Goal: Task Accomplishment & Management: Complete application form

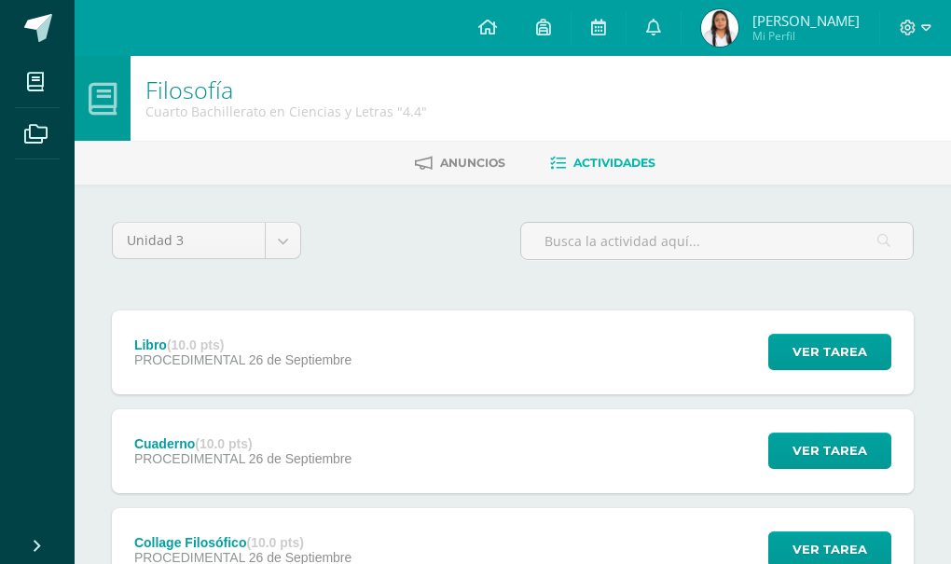
drag, startPoint x: 270, startPoint y: 312, endPoint x: 296, endPoint y: 472, distance: 161.6
click at [296, 472] on body "Mis cursos Archivos Cerrar panel Ciencias Sociales y Formación Ciudadana 4 Cuar…" at bounding box center [475, 556] width 951 height 1112
click at [275, 75] on div "Filosofía Cuarto Bachillerato en Ciencias y Letras "4.4"" at bounding box center [287, 98] width 312 height 85
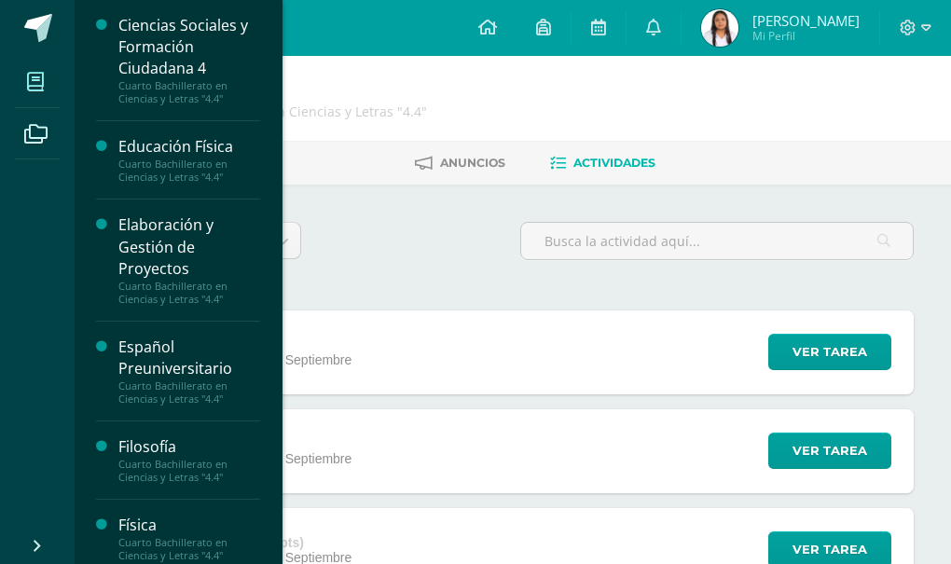
click at [46, 65] on span at bounding box center [36, 82] width 42 height 42
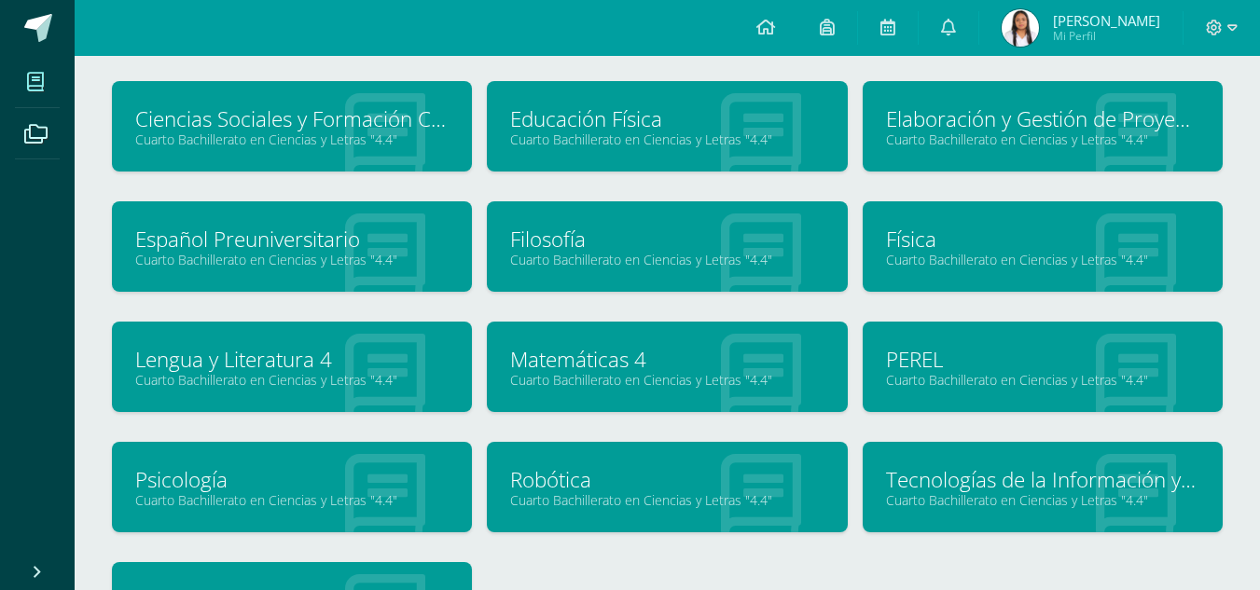
scroll to position [94, 0]
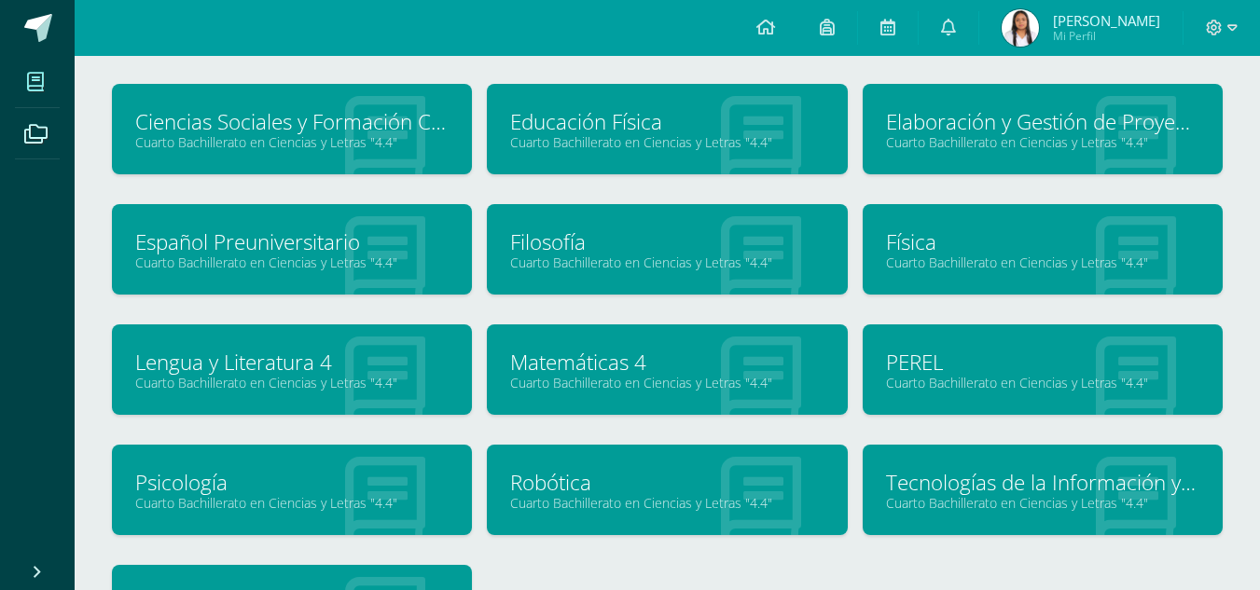
click at [306, 151] on div at bounding box center [384, 130] width 173 height 125
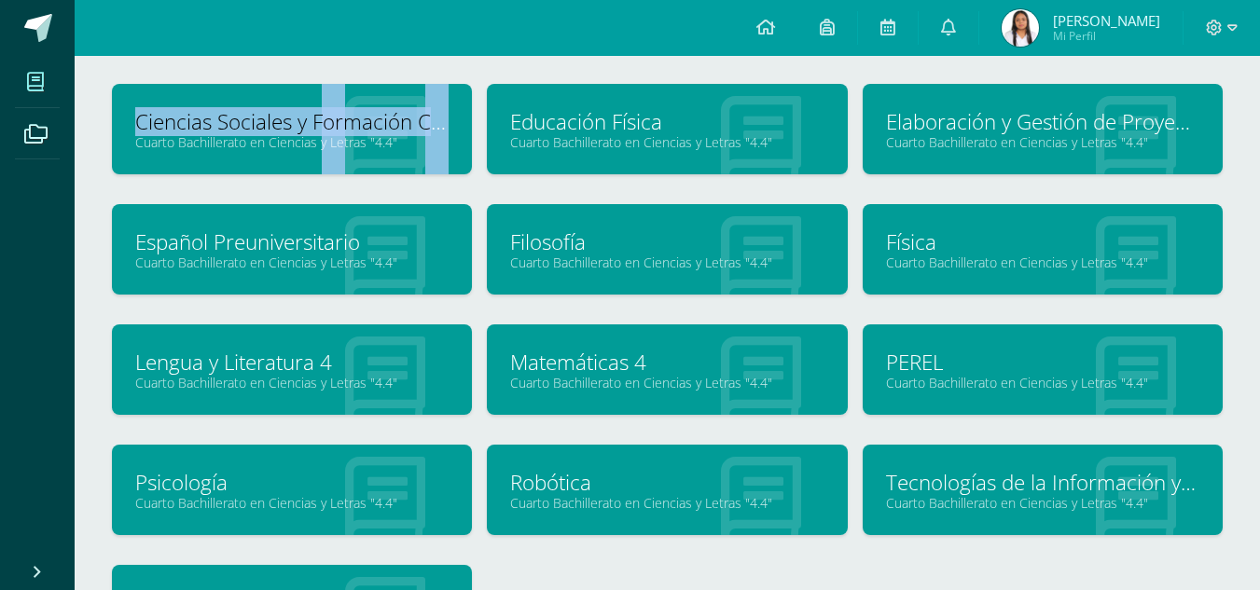
drag, startPoint x: 306, startPoint y: 151, endPoint x: 281, endPoint y: 104, distance: 53.8
click at [281, 104] on div "Ciencias Sociales y Formación Ciudadana 4 Cuarto Bachillerato en Ciencias y Let…" at bounding box center [292, 129] width 360 height 90
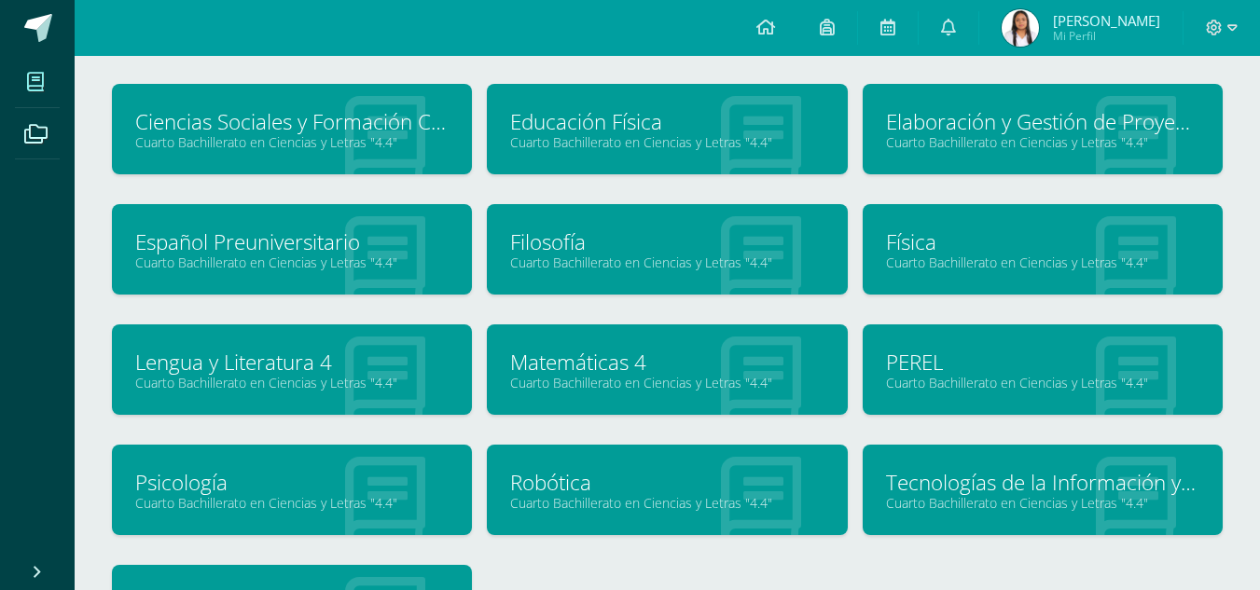
click at [281, 104] on div "Ciencias Sociales y Formación Ciudadana 4 Cuarto Bachillerato en Ciencias y Let…" at bounding box center [292, 129] width 360 height 90
click at [284, 106] on div "Ciencias Sociales y Formación Ciudadana 4 Cuarto Bachillerato en Ciencias y Let…" at bounding box center [292, 129] width 360 height 90
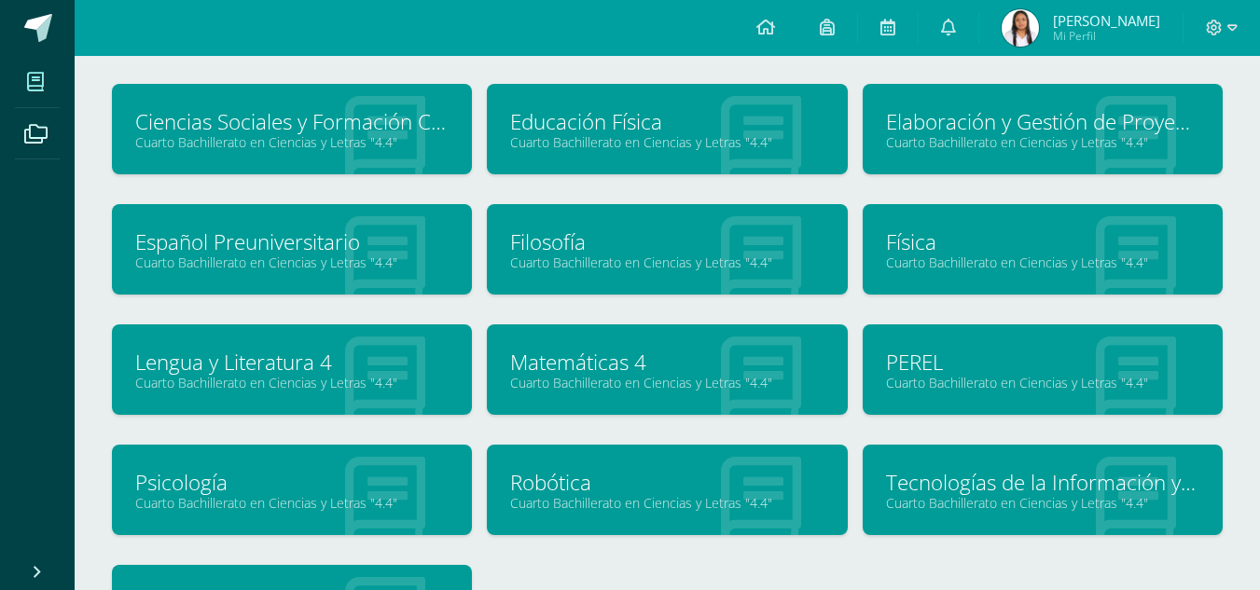
click at [284, 106] on div "Ciencias Sociales y Formación Ciudadana 4 Cuarto Bachillerato en Ciencias y Let…" at bounding box center [292, 129] width 360 height 90
click at [361, 202] on div "Ciencias Sociales y Formación Ciudadana 4 Cuarto Bachillerato en Ciencias y Let…" at bounding box center [291, 144] width 375 height 120
click at [350, 120] on link "Ciencias Sociales y Formación Ciudadana 4" at bounding box center [291, 121] width 313 height 29
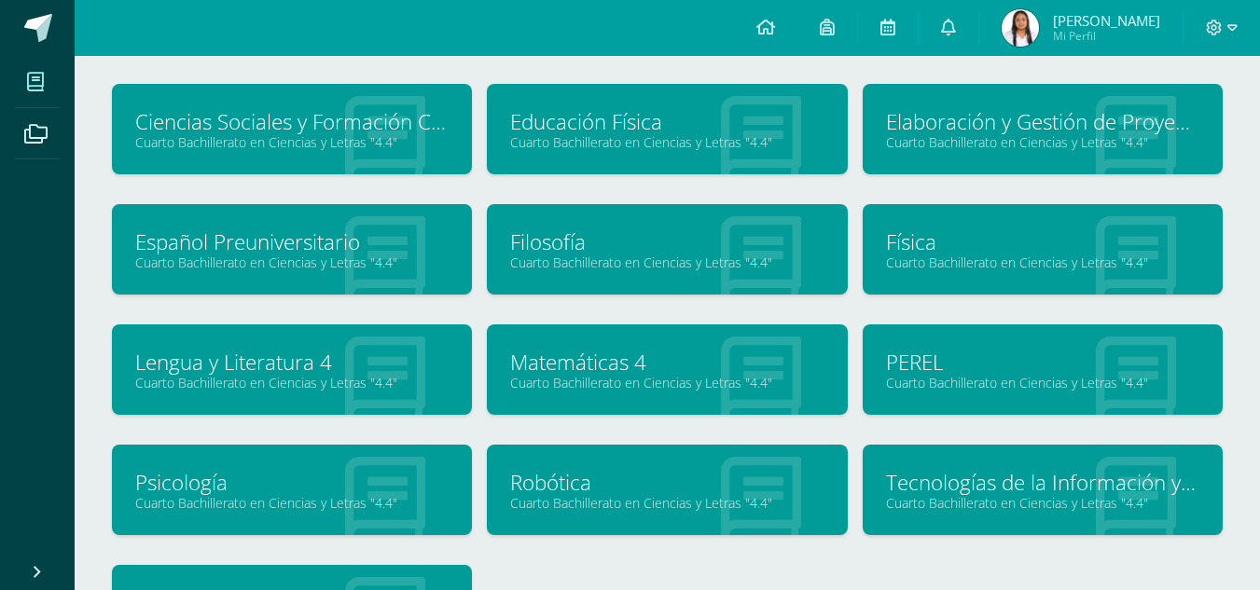
click at [350, 120] on link "Ciencias Sociales y Formación Ciudadana 4" at bounding box center [291, 121] width 313 height 29
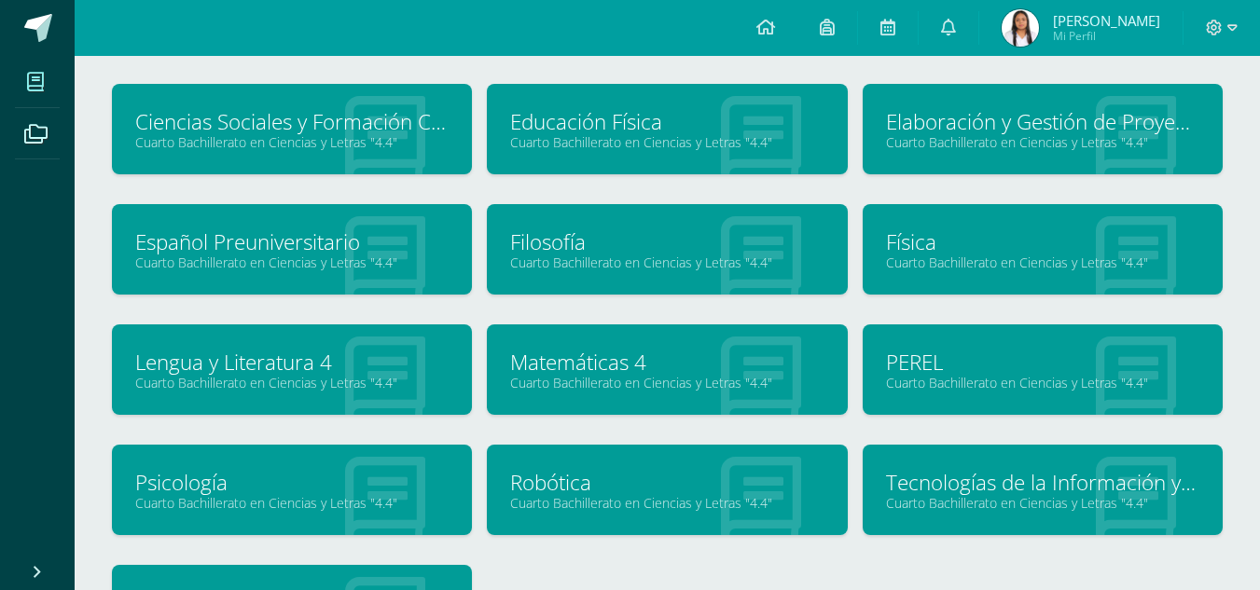
click at [350, 120] on link "Ciencias Sociales y Formación Ciudadana 4" at bounding box center [291, 121] width 313 height 29
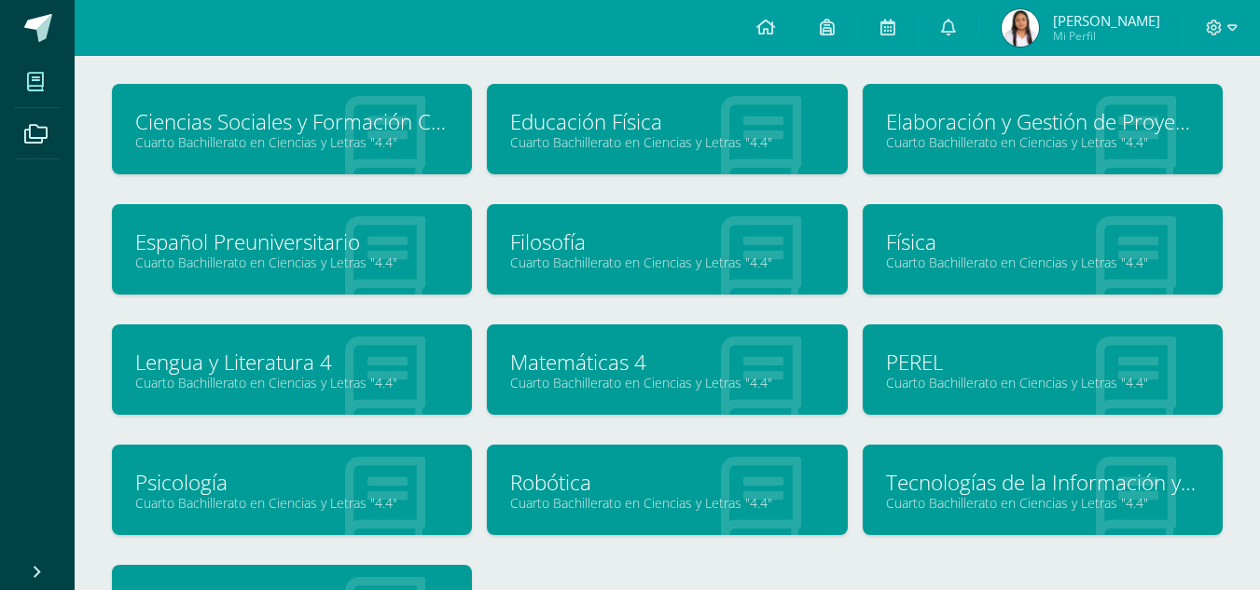
click at [350, 120] on link "Ciencias Sociales y Formación Ciudadana 4" at bounding box center [291, 121] width 313 height 29
drag, startPoint x: 350, startPoint y: 120, endPoint x: 214, endPoint y: 127, distance: 136.3
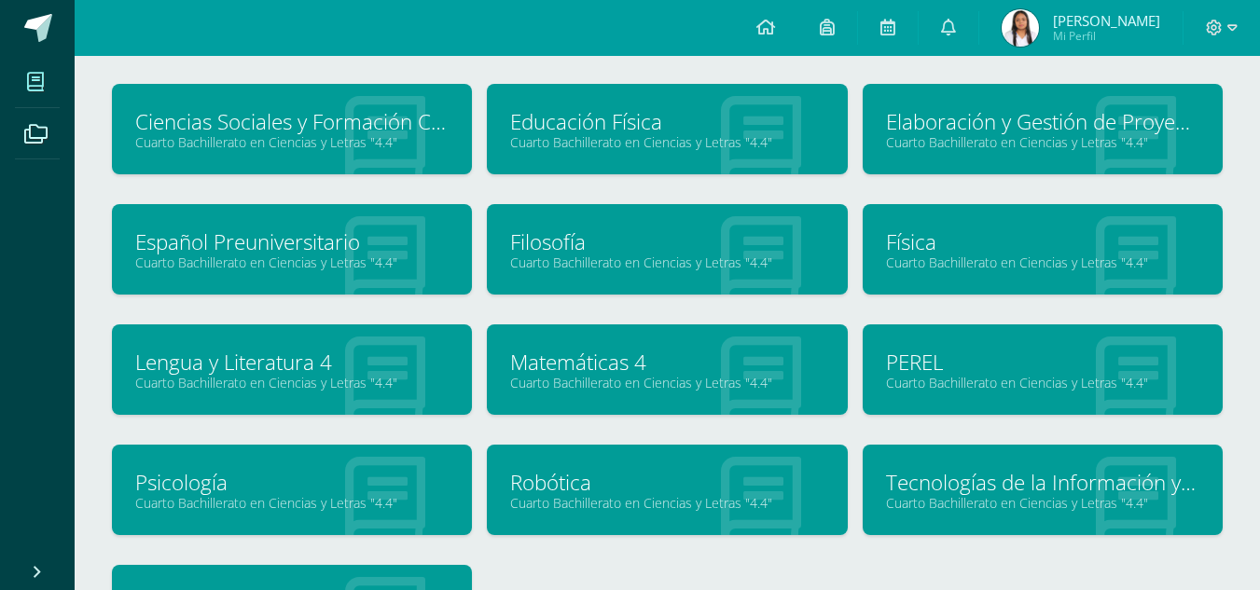
click at [214, 127] on link "Ciencias Sociales y Formación Ciudadana 4" at bounding box center [291, 121] width 313 height 29
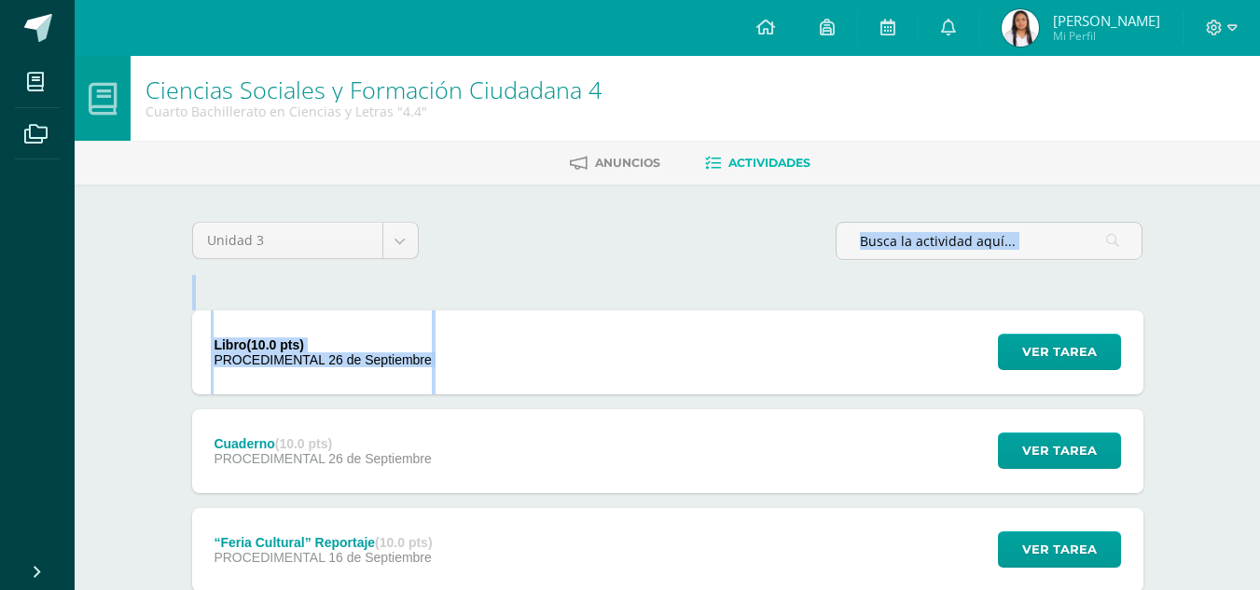
drag, startPoint x: 659, startPoint y: 270, endPoint x: 790, endPoint y: 358, distance: 157.3
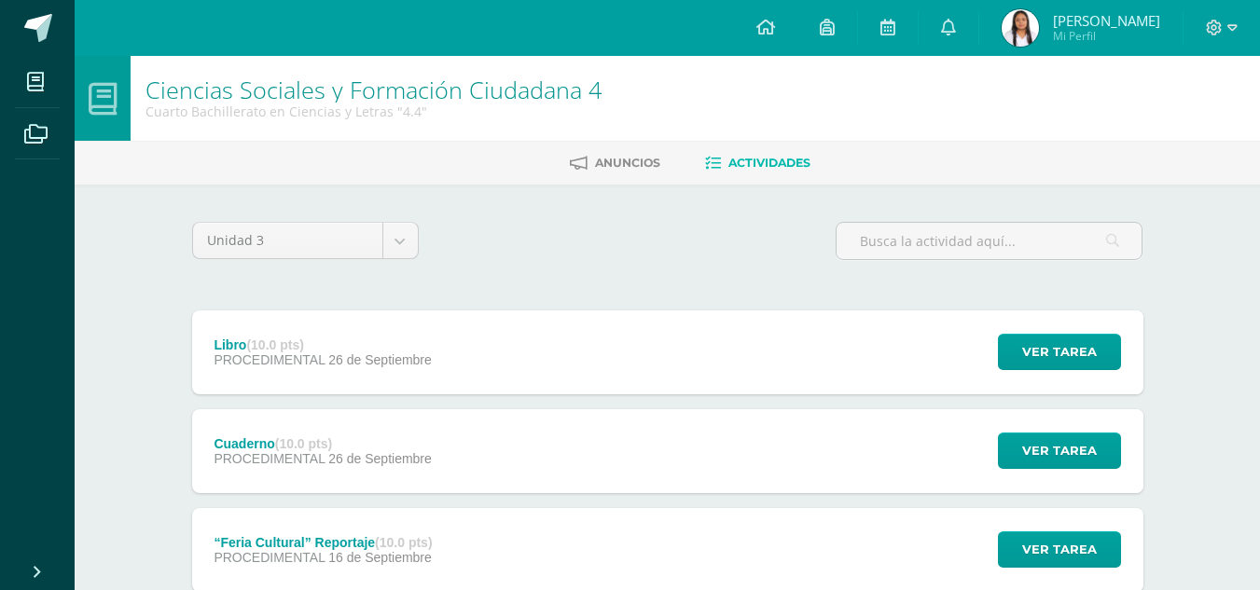
click at [790, 358] on div "Libro (10.0 pts) PROCEDIMENTAL [DATE] Ver tarea Libro Ciencias Sociales y Forma…" at bounding box center [667, 353] width 951 height 84
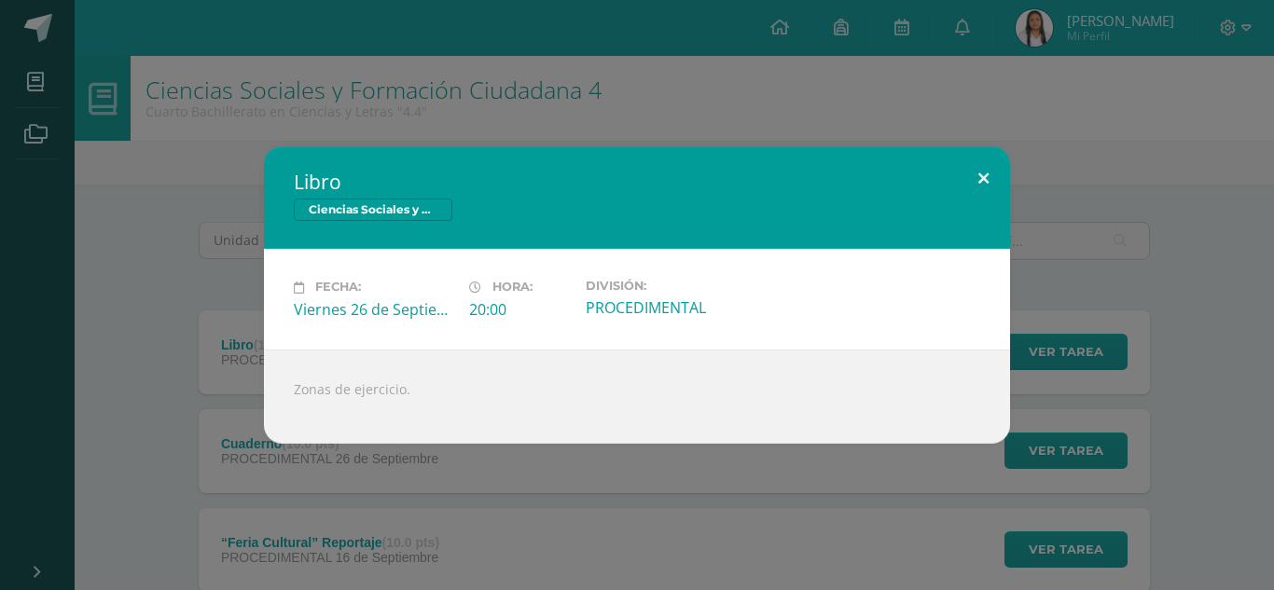
click at [982, 176] on button at bounding box center [983, 177] width 53 height 63
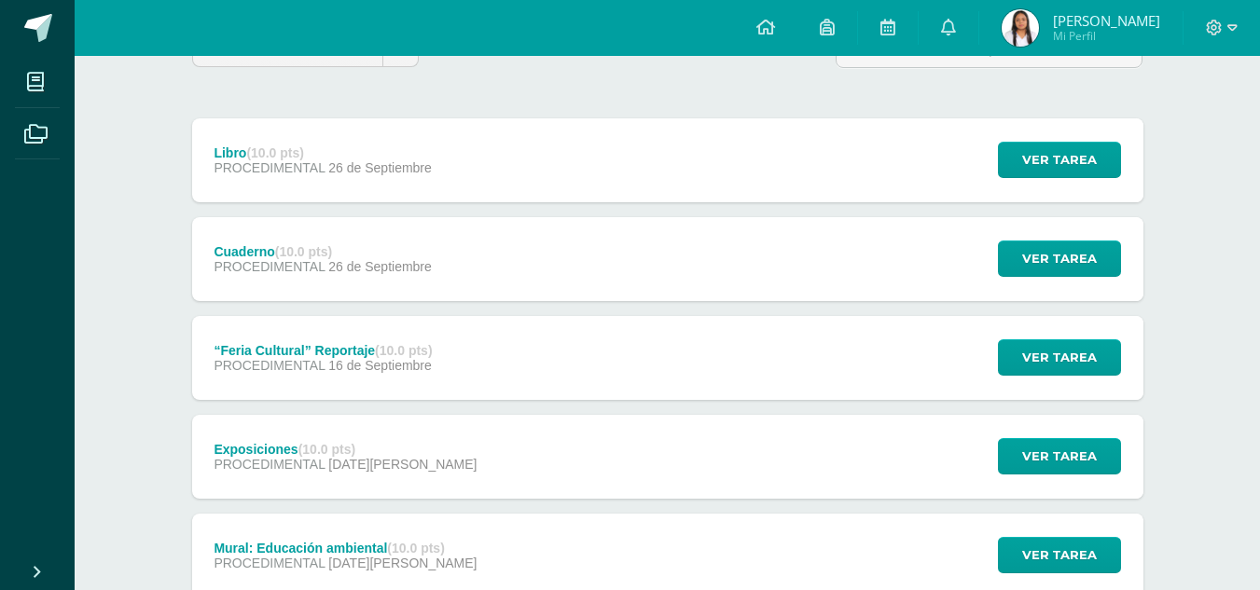
scroll to position [173, 0]
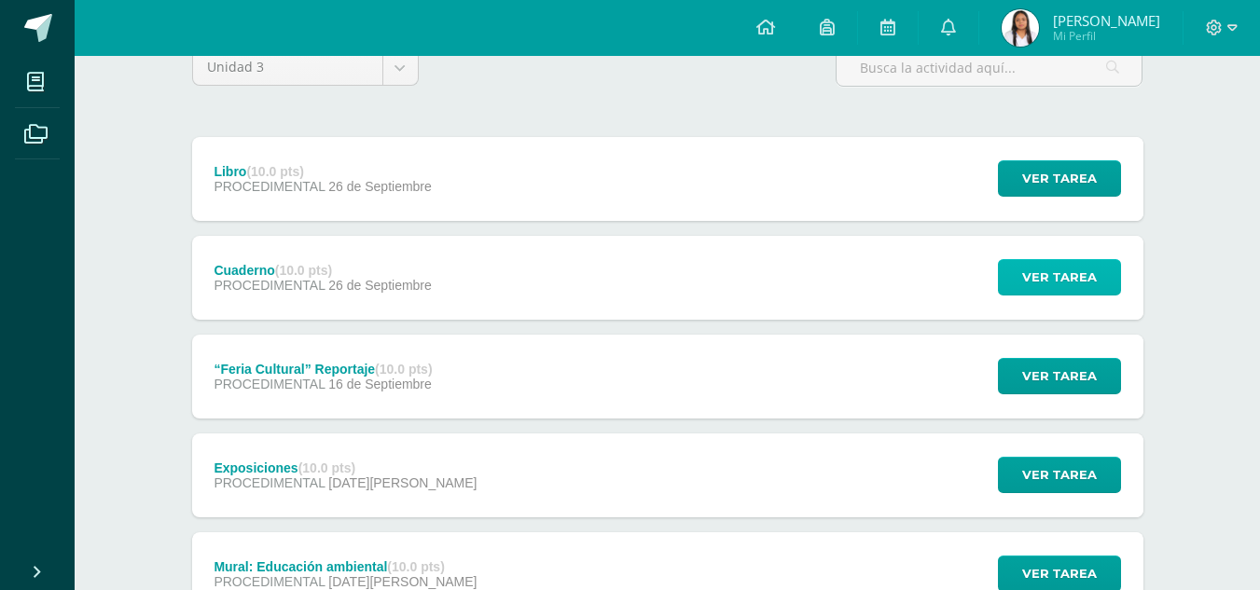
click at [1068, 267] on span "Ver tarea" at bounding box center [1059, 277] width 75 height 35
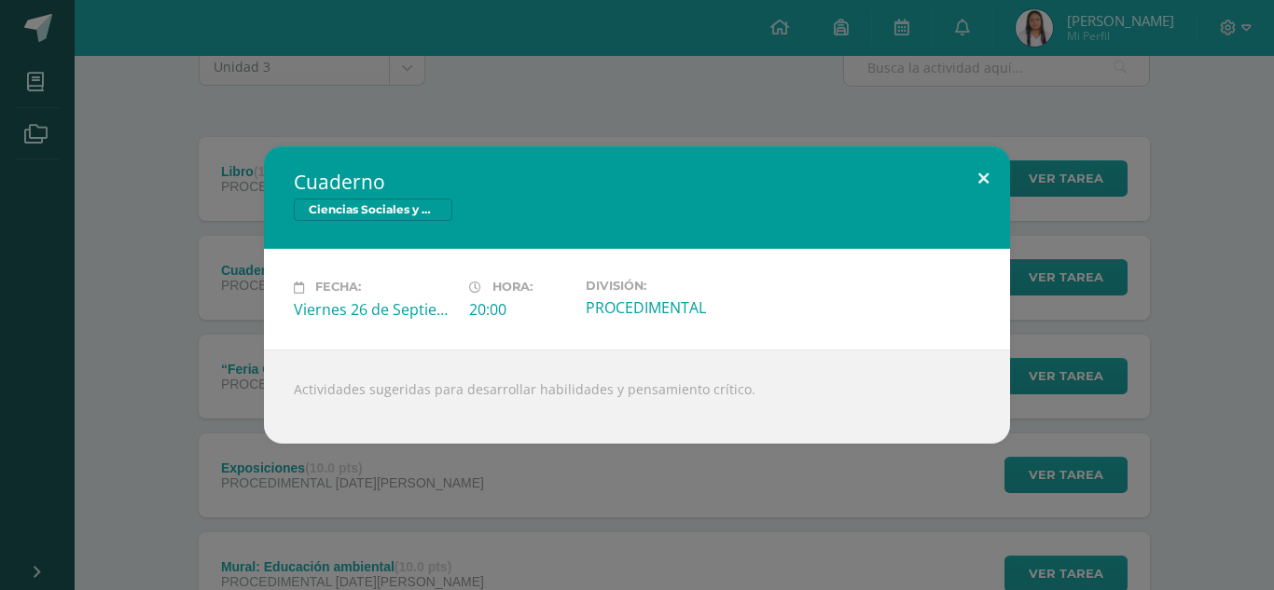
click at [979, 174] on button at bounding box center [983, 177] width 53 height 63
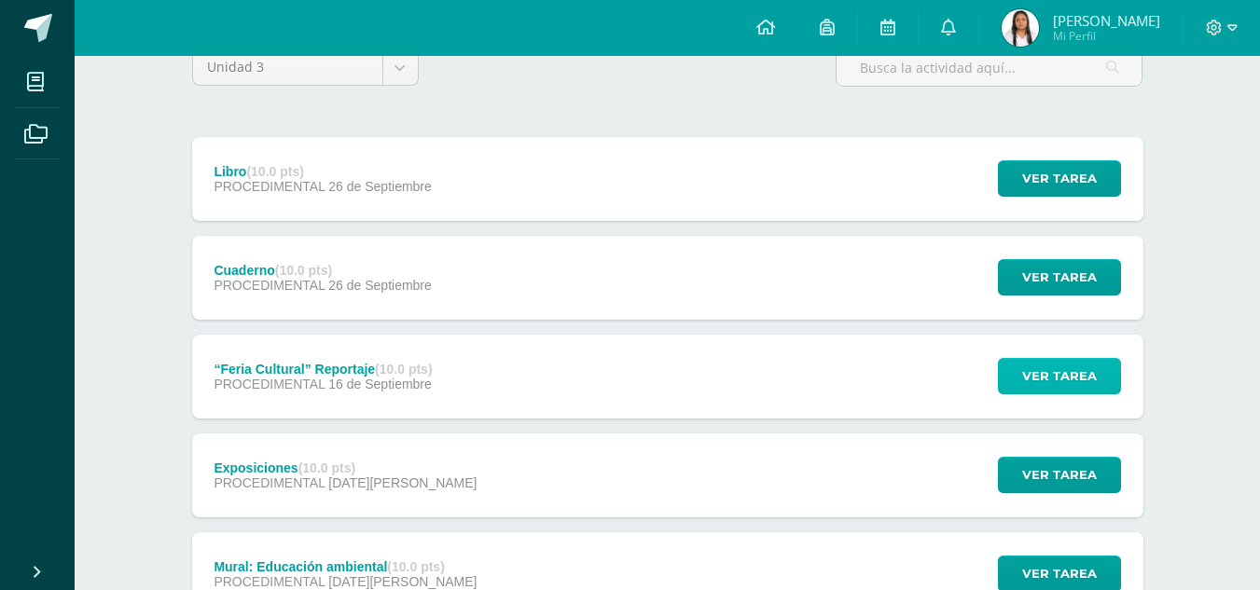
click at [1059, 360] on span "Ver tarea" at bounding box center [1059, 376] width 75 height 35
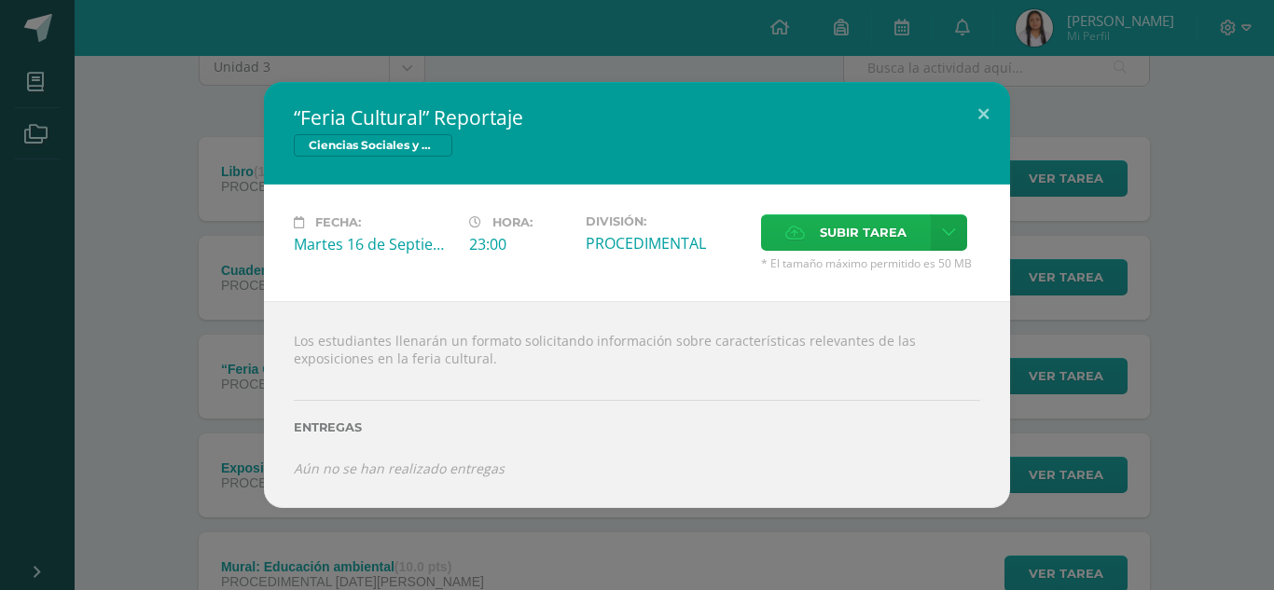
click at [891, 233] on span "Subir tarea" at bounding box center [863, 232] width 87 height 35
click at [0, 0] on input "Subir tarea" at bounding box center [0, 0] width 0 height 0
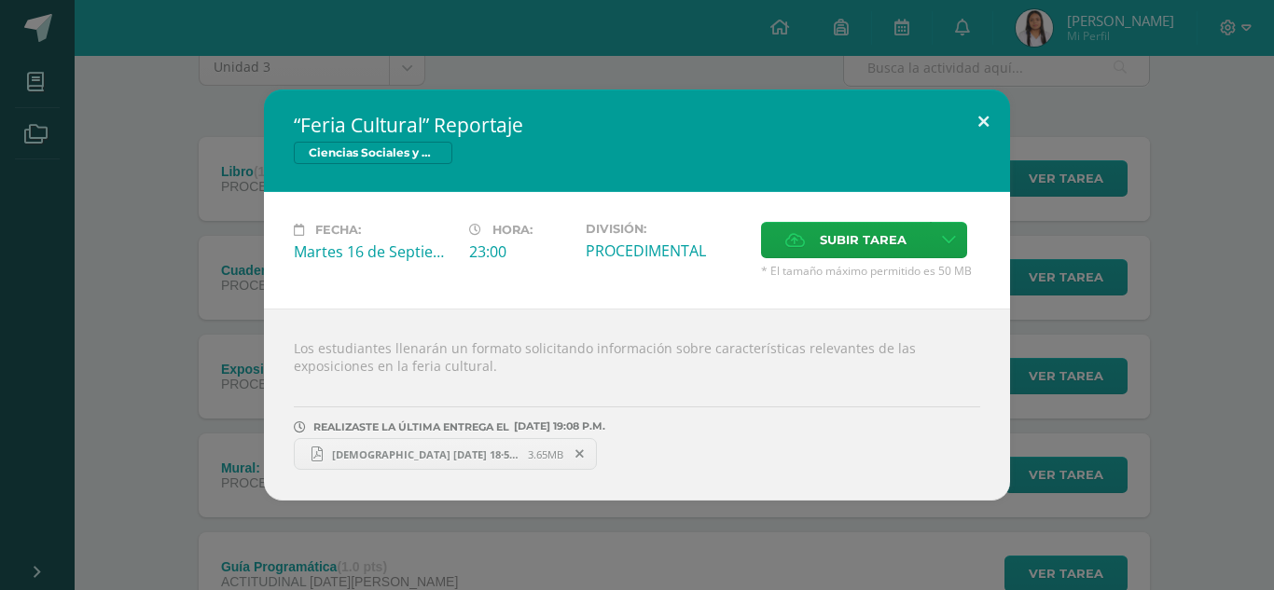
click at [992, 120] on button at bounding box center [983, 121] width 53 height 63
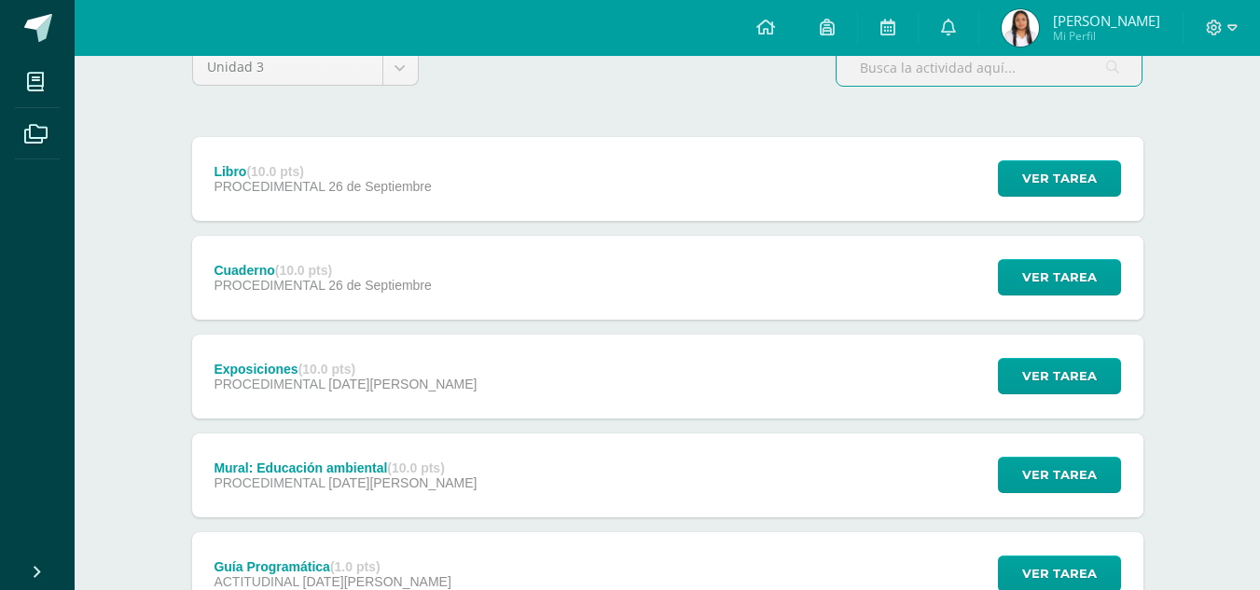
drag, startPoint x: 1129, startPoint y: 84, endPoint x: 1242, endPoint y: 432, distance: 365.7
click at [1242, 432] on div "Ciencias Sociales y Formación Ciudadana 4 Cuarto Bachillerato en Ciencias y Let…" at bounding box center [667, 360] width 1185 height 957
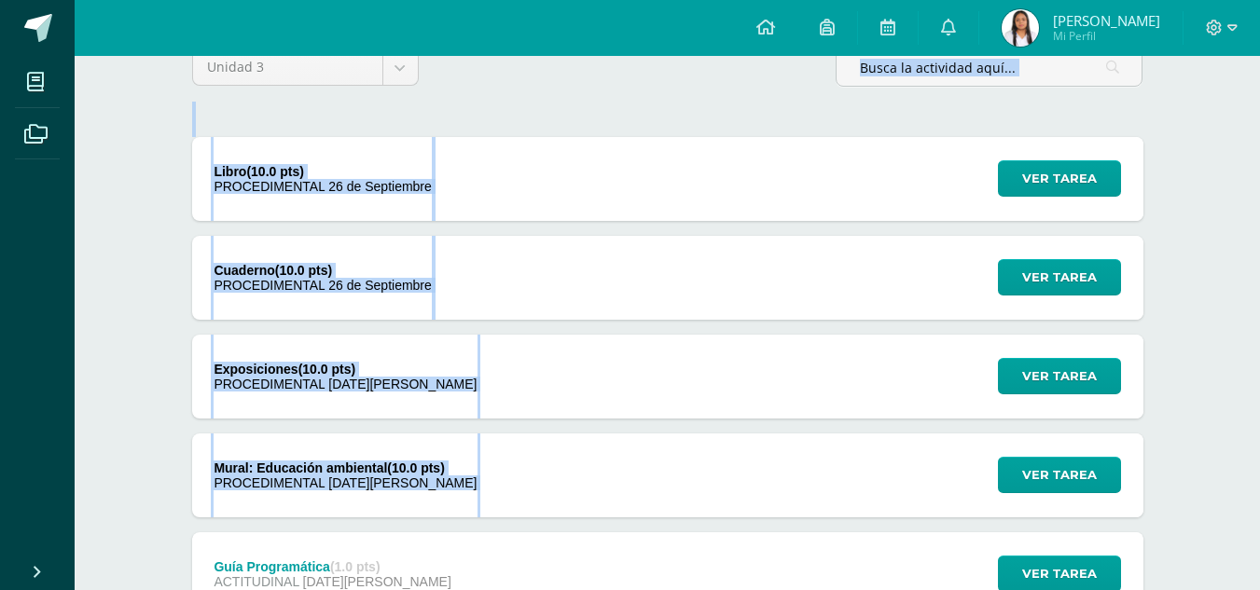
drag, startPoint x: 635, startPoint y: 97, endPoint x: 742, endPoint y: 486, distance: 403.4
click at [742, 486] on div "Unidad 3 Unidad 1 Unidad 2 Unidad 3 Libro (10.0 pts) PROCEDIMENTAL 26 de Septie…" at bounding box center [668, 425] width 966 height 754
click at [1022, 344] on div "Ver tarea" at bounding box center [1056, 377] width 173 height 84
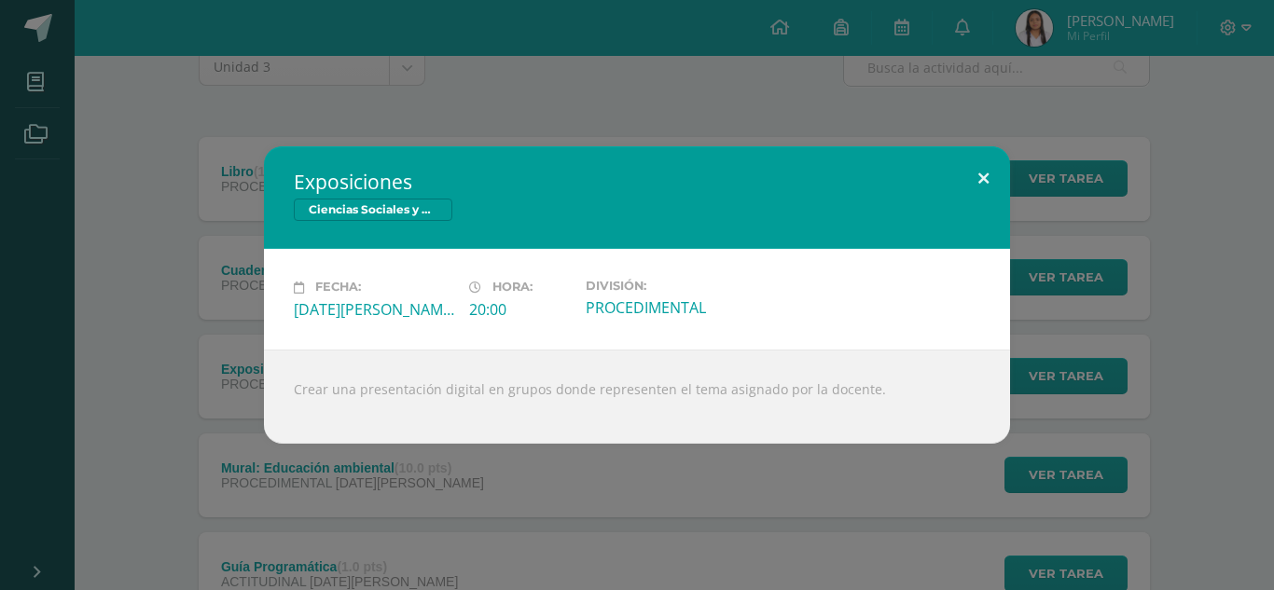
click at [983, 166] on button at bounding box center [983, 177] width 53 height 63
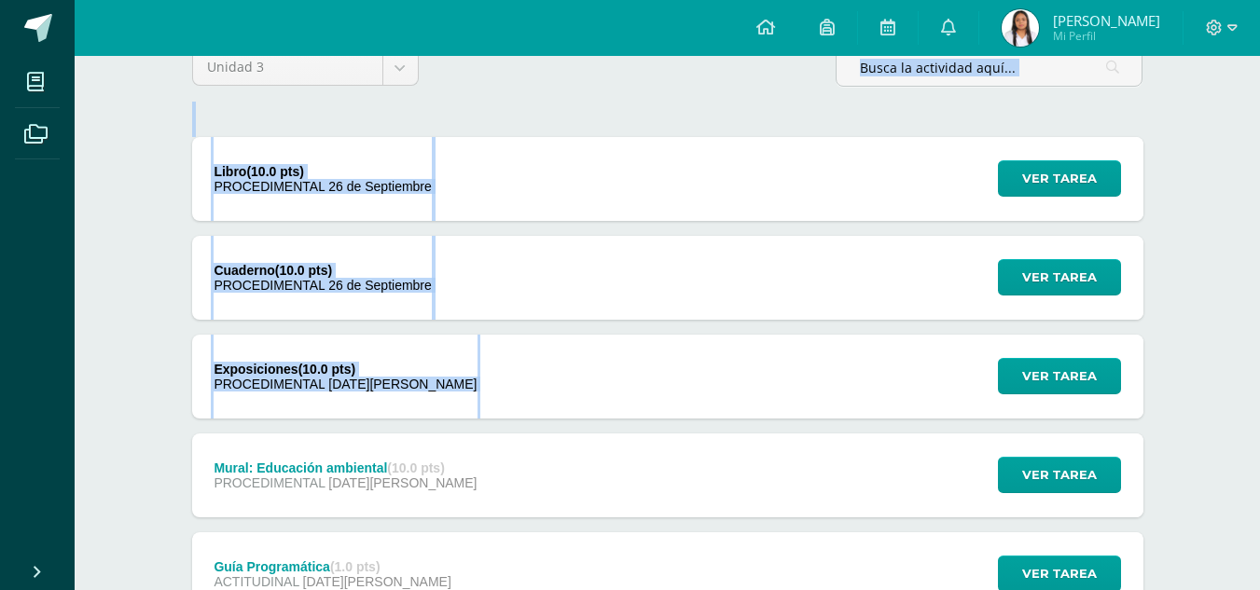
drag, startPoint x: 651, startPoint y: 86, endPoint x: 730, endPoint y: 354, distance: 280.1
click at [730, 354] on div "Unidad 3 Unidad 1 Unidad 2 Unidad 3 Libro (10.0 pts) PROCEDIMENTAL 26 de Septie…" at bounding box center [668, 425] width 966 height 754
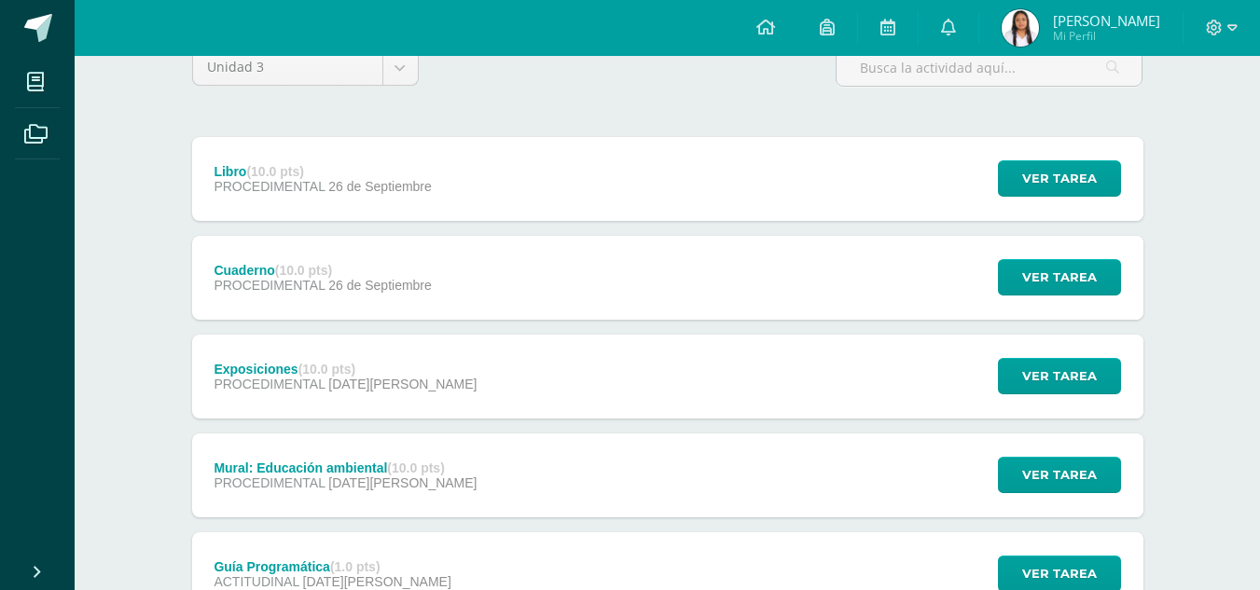
click at [730, 354] on div "Exposiciones (10.0 pts) PROCEDIMENTAL 29 de Agosto Ver tarea Exposiciones Cienc…" at bounding box center [667, 377] width 951 height 84
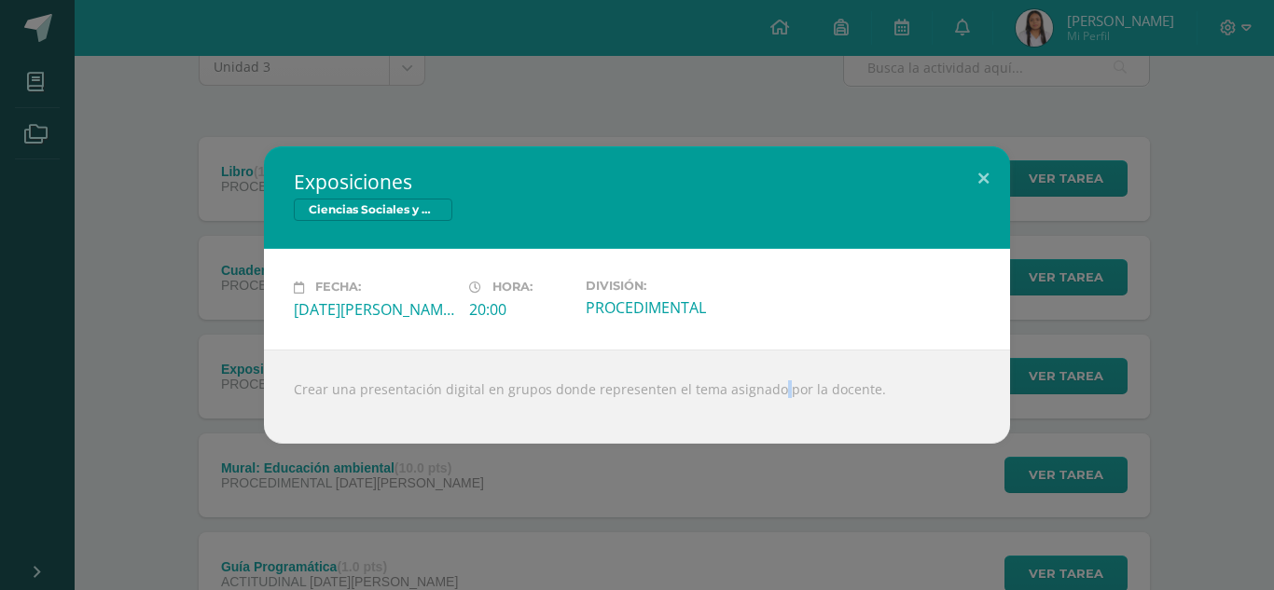
click at [739, 355] on div "Crear una presentación digital en grupos donde representen el tema asignado por…" at bounding box center [637, 397] width 746 height 94
click at [961, 192] on button at bounding box center [983, 177] width 53 height 63
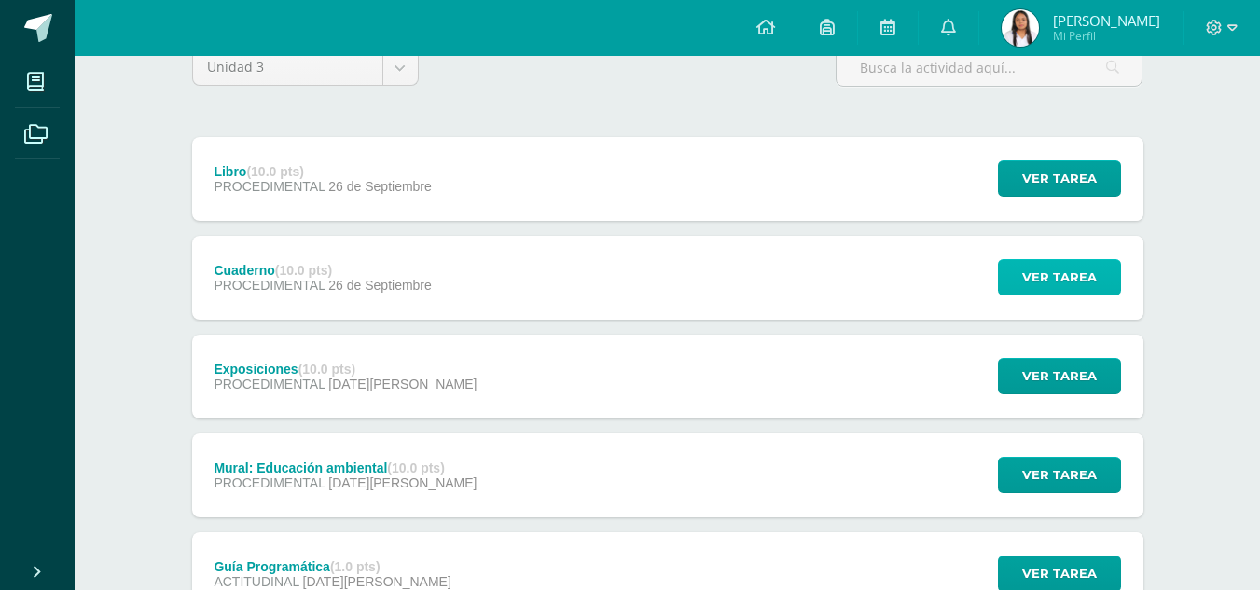
click at [1053, 293] on span "Ver tarea" at bounding box center [1059, 277] width 75 height 35
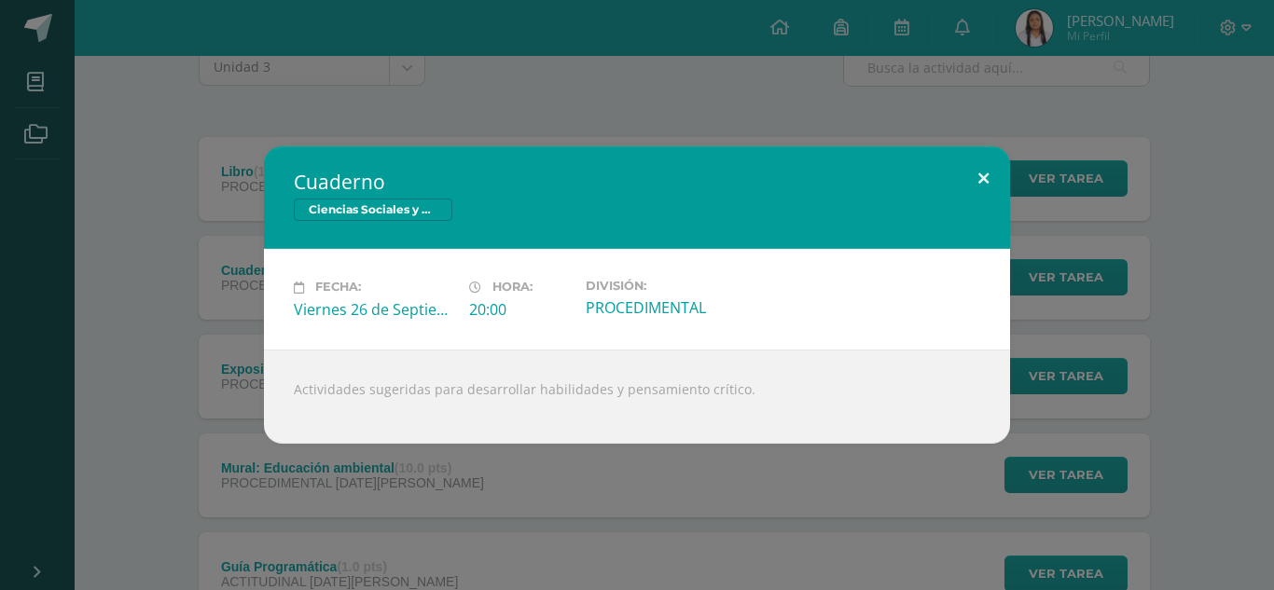
click at [1001, 164] on button at bounding box center [983, 177] width 53 height 63
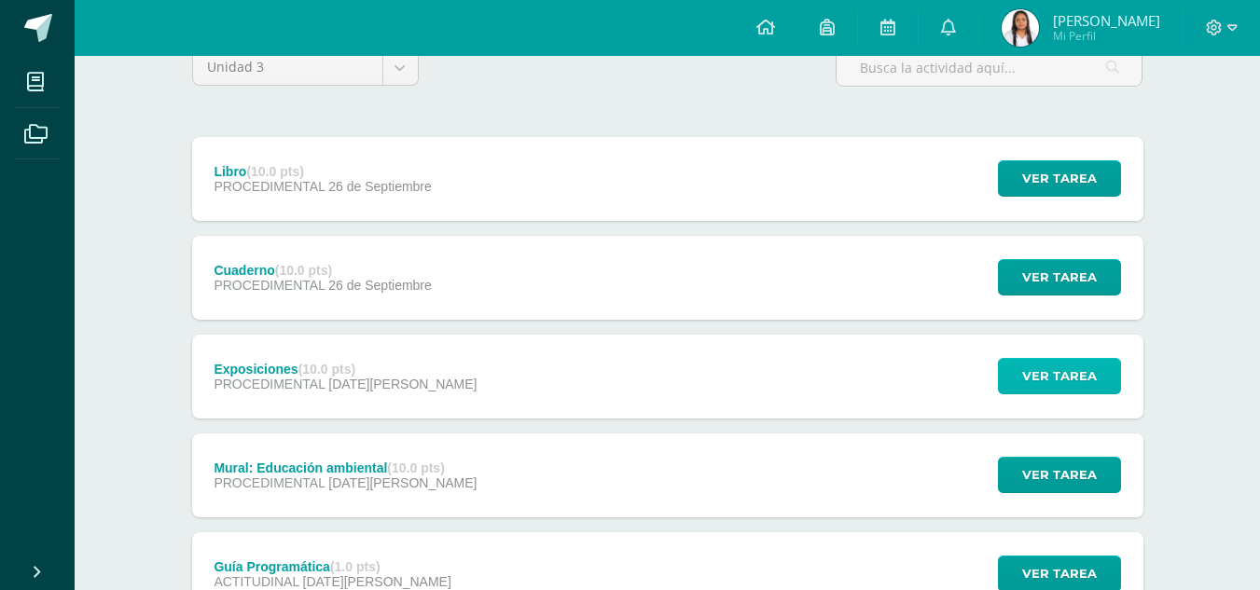
click at [1066, 372] on span "Ver tarea" at bounding box center [1059, 376] width 75 height 35
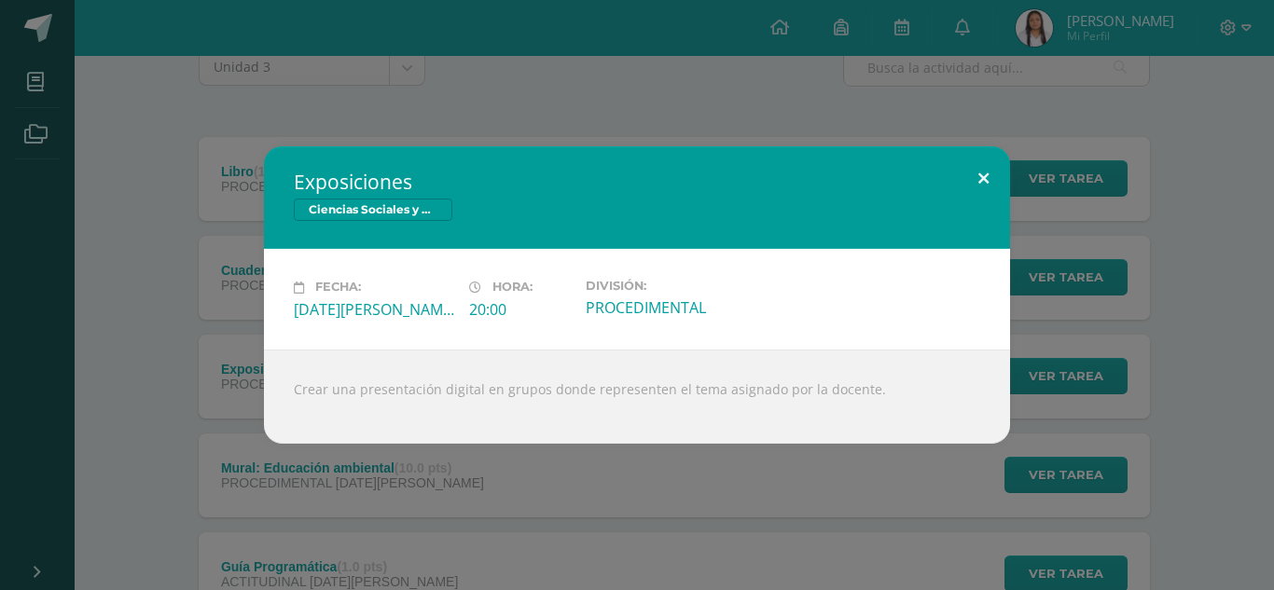
click at [986, 182] on button at bounding box center [983, 177] width 53 height 63
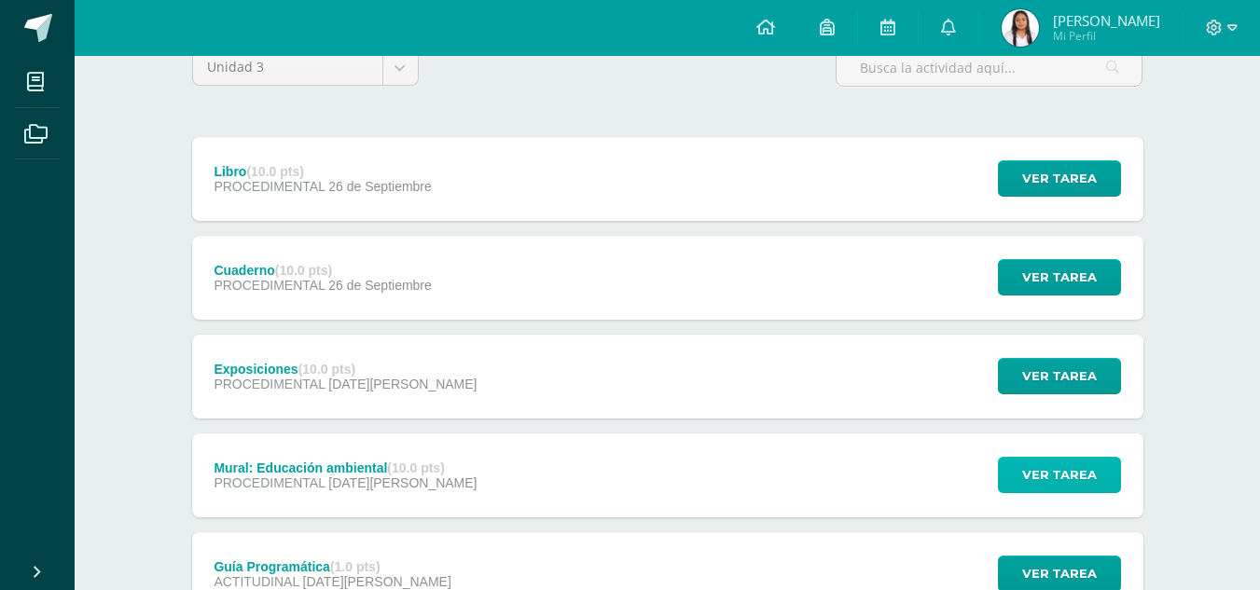
click at [1075, 479] on span "Ver tarea" at bounding box center [1059, 475] width 75 height 35
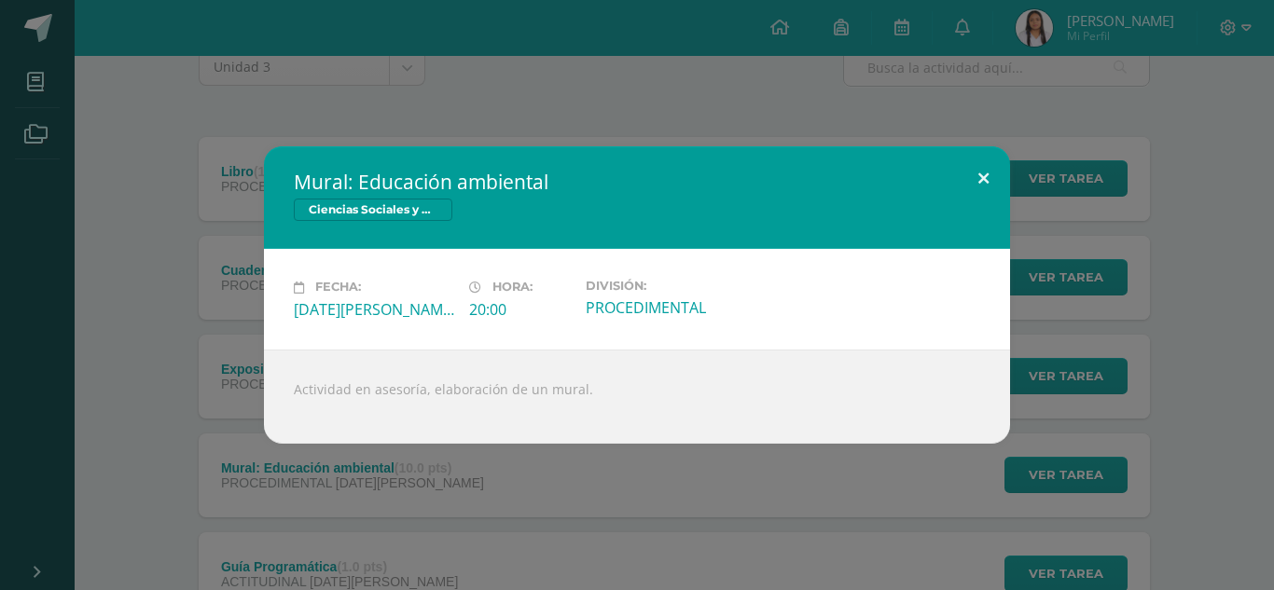
click at [989, 173] on button at bounding box center [983, 177] width 53 height 63
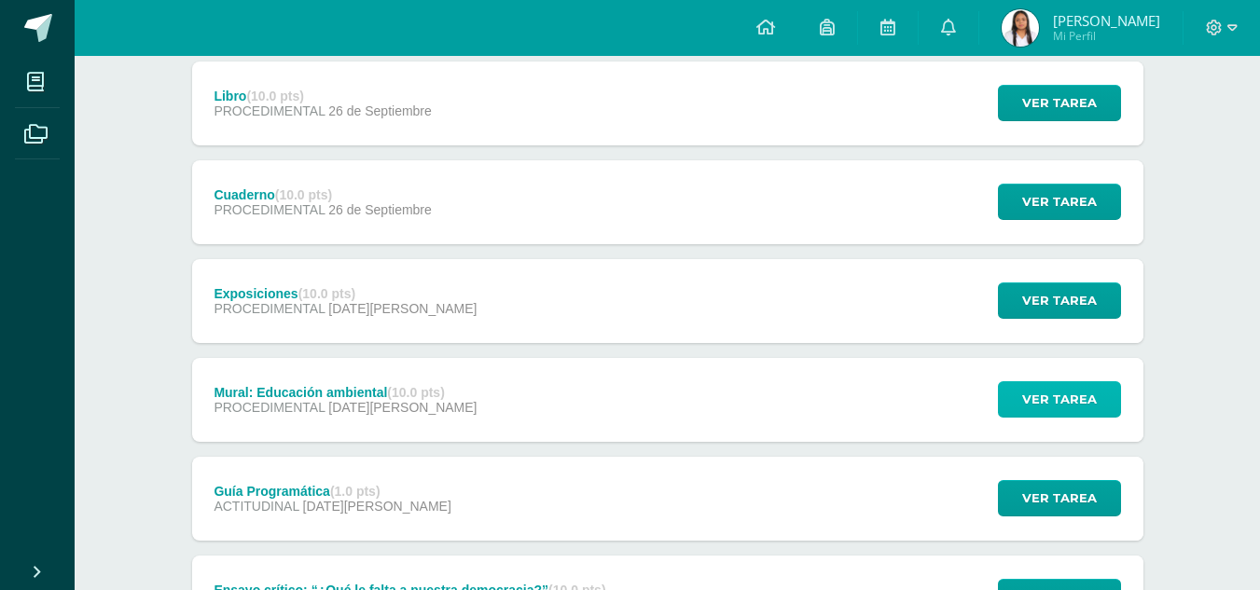
scroll to position [363, 0]
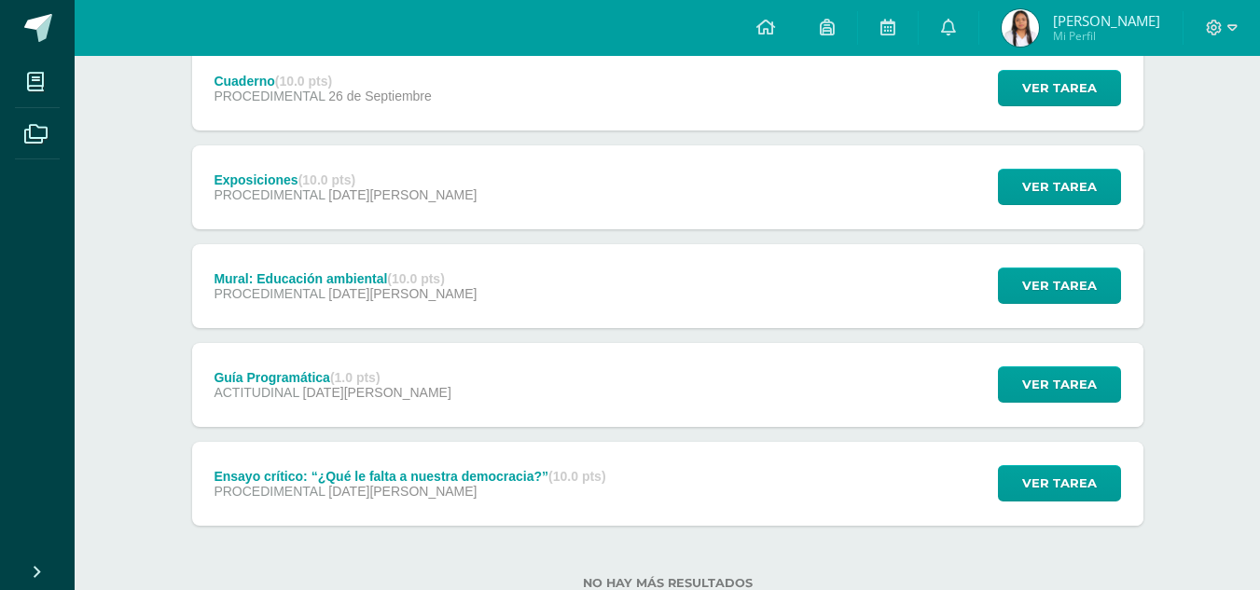
click at [1157, 225] on div "Unidad 3 Unidad 1 Unidad 2 Unidad 3 Libro (10.0 pts) PROCEDIMENTAL 26 de Septie…" at bounding box center [668, 236] width 1026 height 828
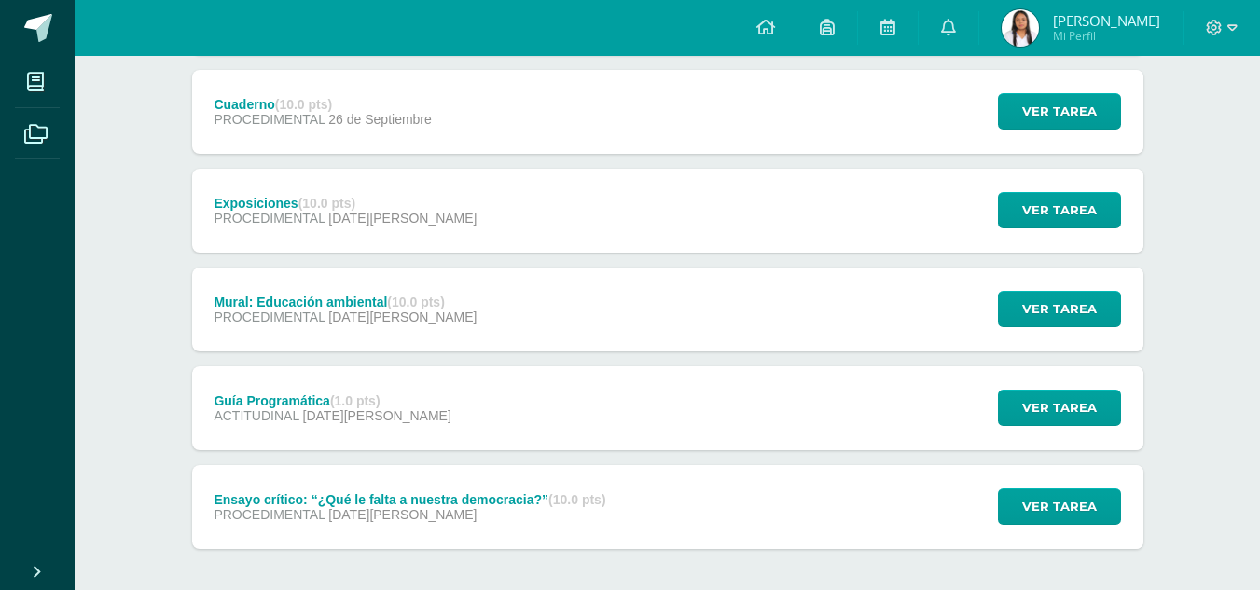
scroll to position [367, 0]
